Goal: Navigation & Orientation: Find specific page/section

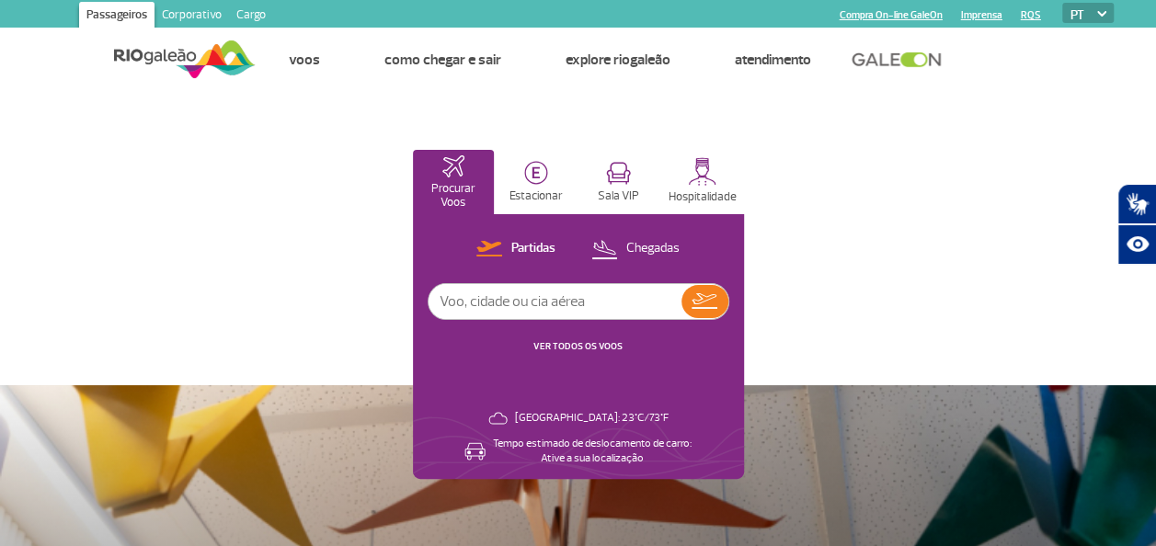
click at [164, 52] on img at bounding box center [185, 59] width 142 height 45
click at [190, 58] on img at bounding box center [185, 59] width 142 height 45
click at [192, 59] on img at bounding box center [185, 59] width 142 height 45
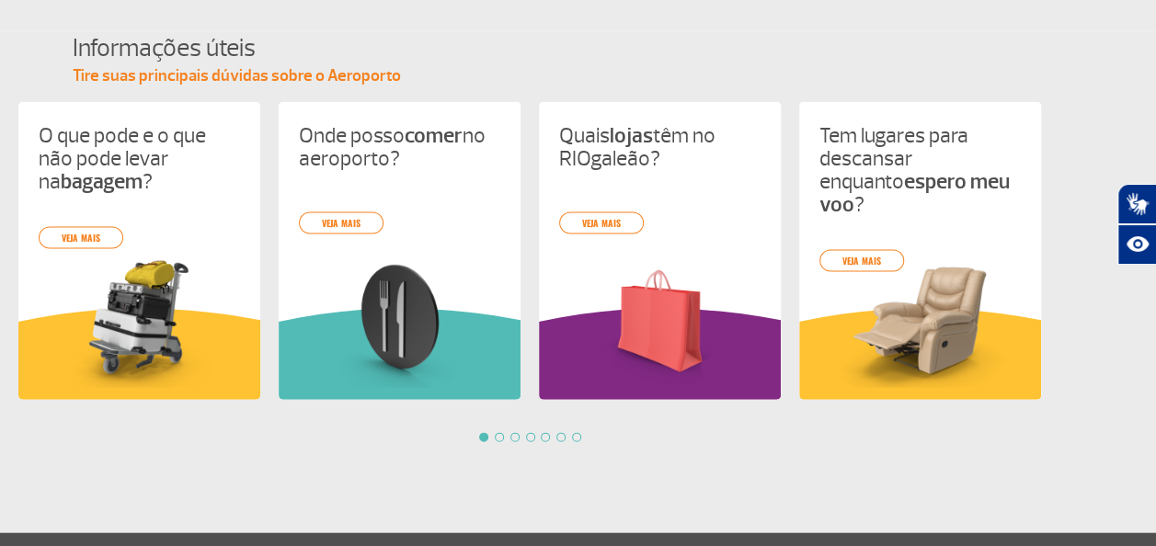
scroll to position [1840, 0]
